Goal: Transaction & Acquisition: Purchase product/service

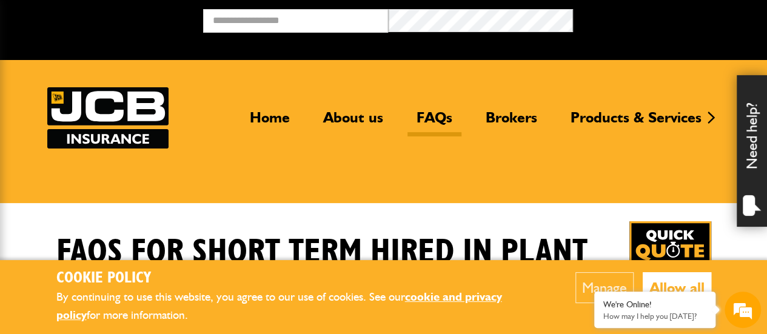
click at [682, 287] on button "Allow all" at bounding box center [676, 287] width 68 height 31
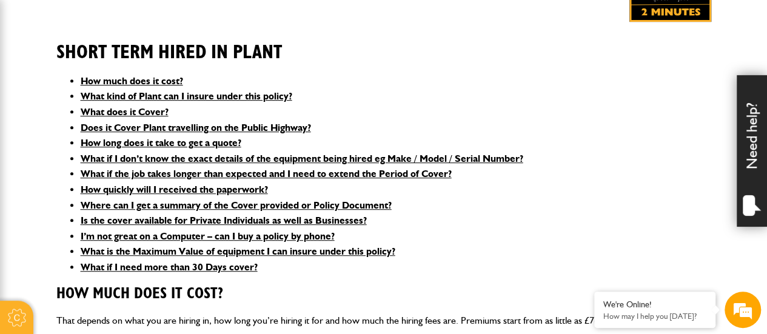
scroll to position [284, 0]
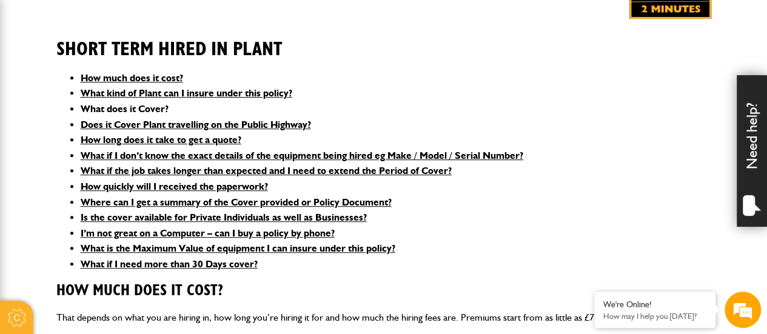
click at [136, 105] on link "What does it Cover?" at bounding box center [125, 109] width 88 height 12
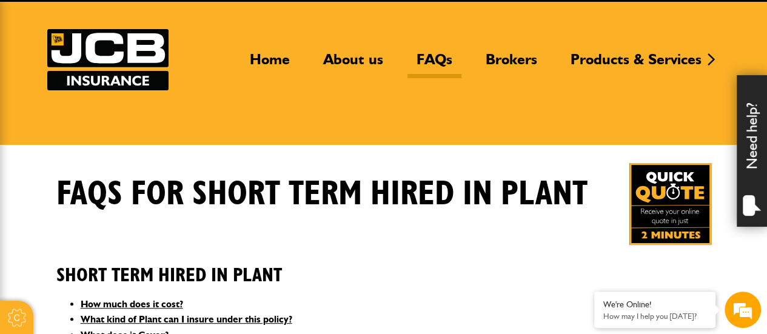
scroll to position [64, 0]
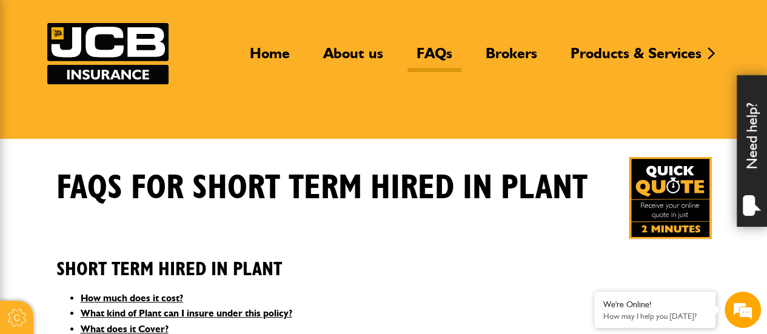
click at [667, 211] on img at bounding box center [670, 198] width 82 height 82
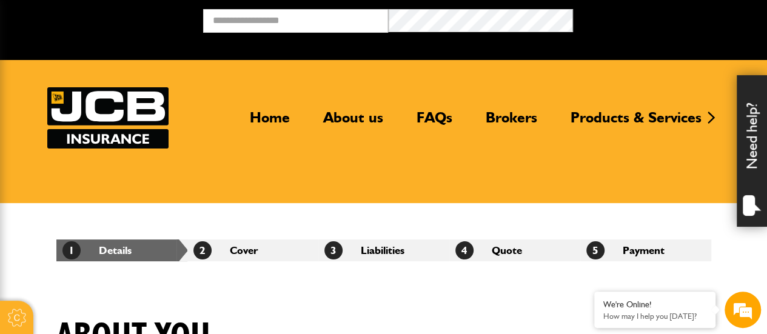
scroll to position [292, 0]
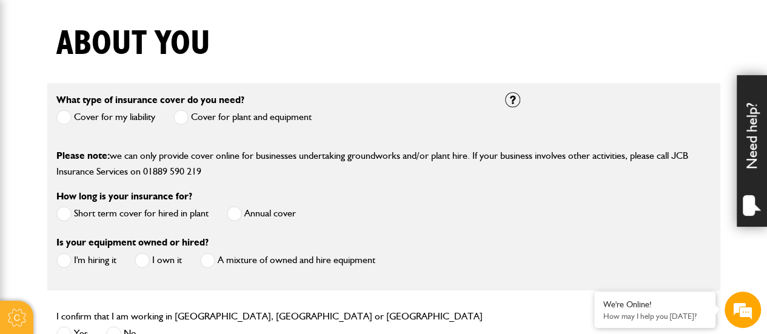
click at [349, 155] on p "Please note: we can only provide cover online for businesses undertaking ground…" at bounding box center [383, 163] width 654 height 31
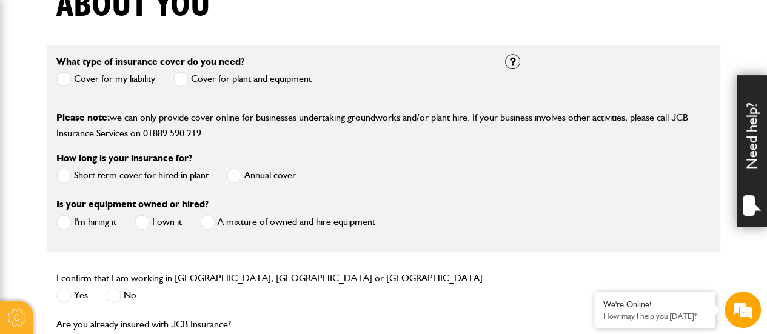
scroll to position [333, 0]
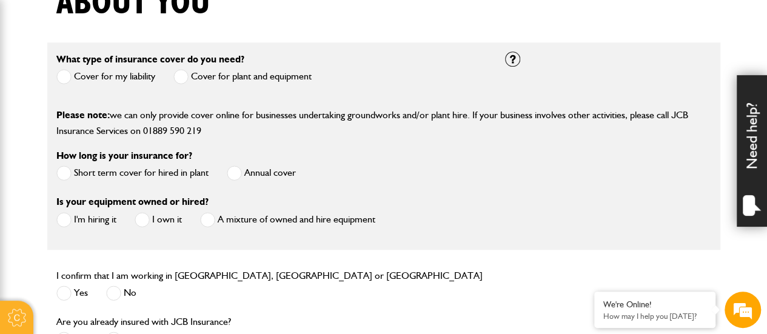
click at [78, 169] on label "Short term cover for hired in plant" at bounding box center [132, 172] width 152 height 15
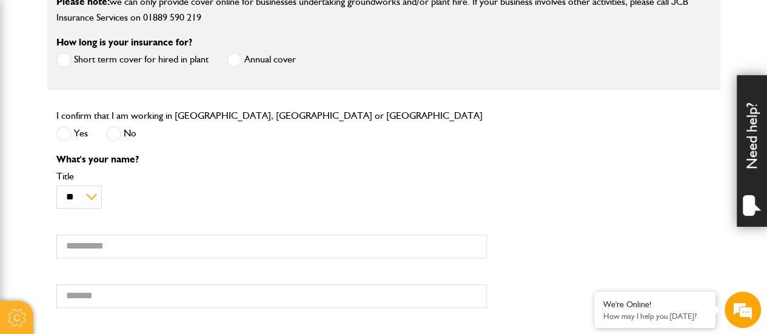
scroll to position [462, 0]
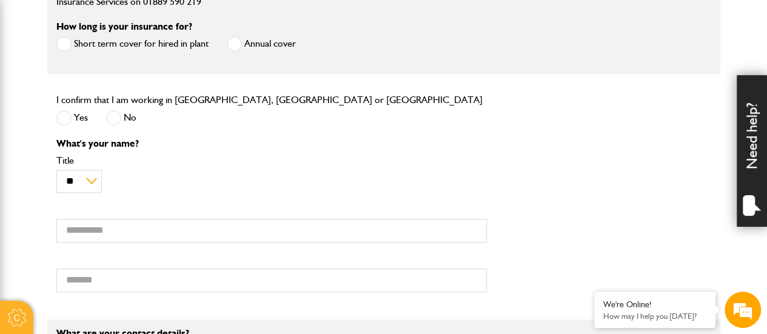
click at [64, 120] on span at bounding box center [63, 117] width 15 height 15
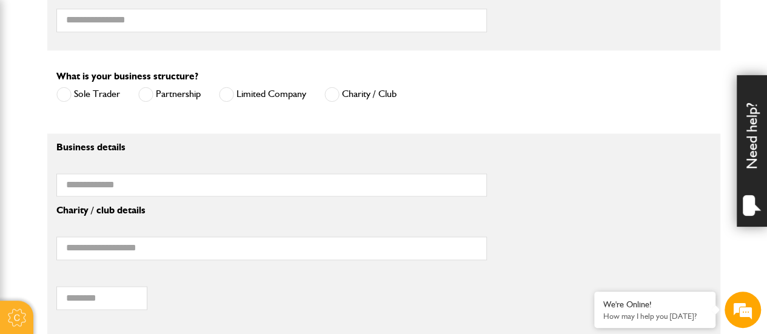
scroll to position [890, 0]
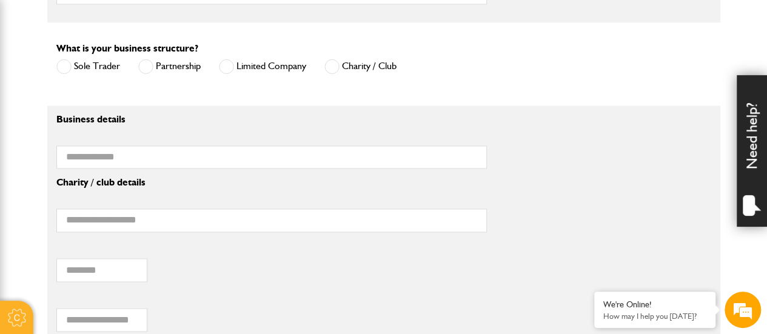
click at [332, 64] on span at bounding box center [331, 66] width 15 height 15
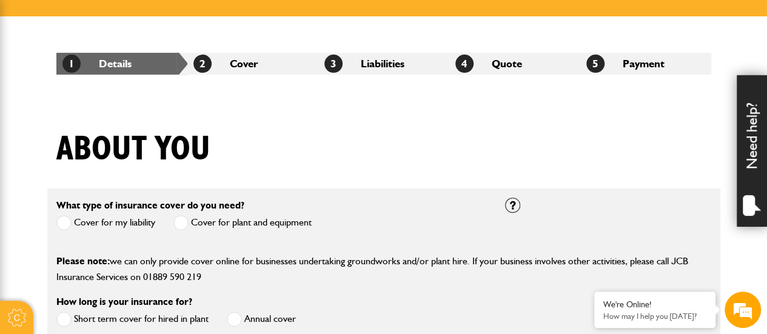
scroll to position [0, 0]
